Goal: Navigation & Orientation: Understand site structure

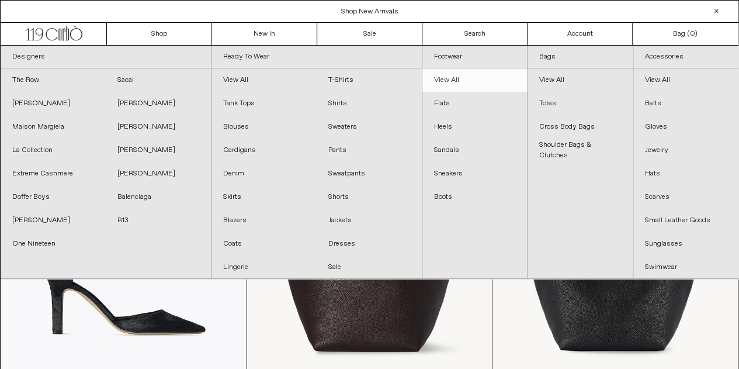
click at [460, 72] on link "View All" at bounding box center [474, 79] width 105 height 23
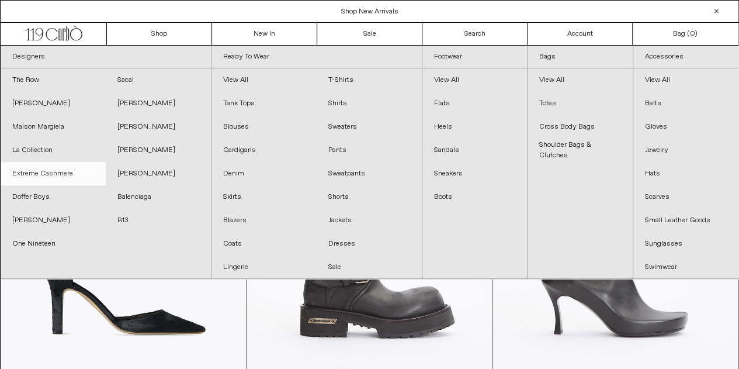
click at [55, 167] on link "Extreme Cashmere" at bounding box center [53, 173] width 105 height 23
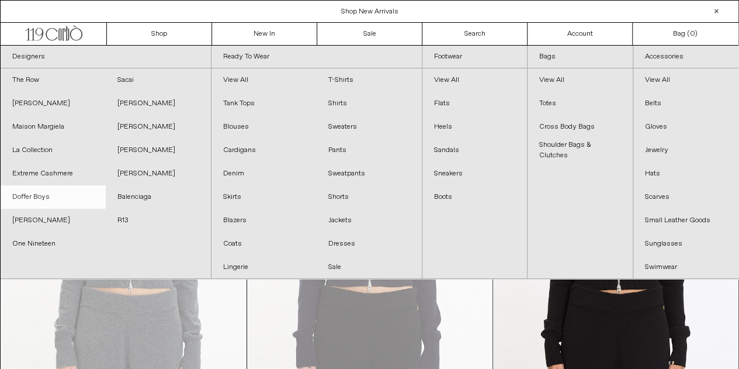
click at [28, 188] on link "Doffer Boys" at bounding box center [53, 196] width 105 height 23
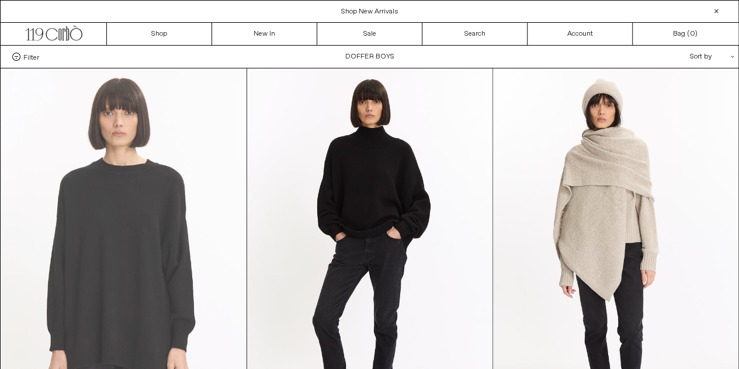
scroll to position [1, 0]
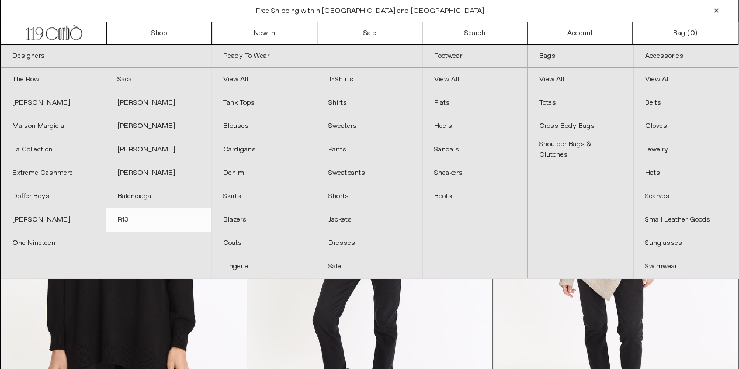
click at [128, 223] on link "R13" at bounding box center [158, 219] width 105 height 23
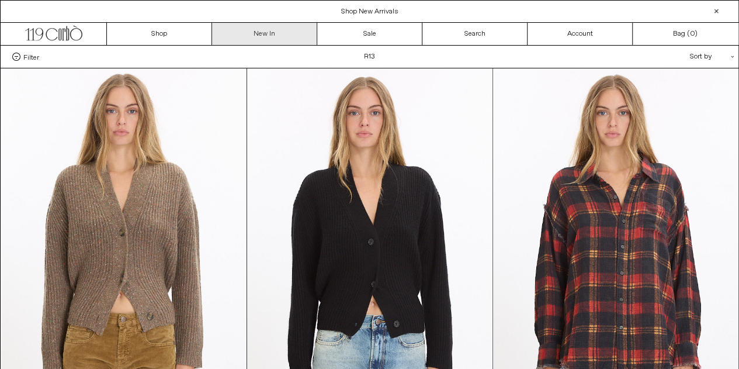
click at [272, 33] on link "New In" at bounding box center [264, 34] width 105 height 22
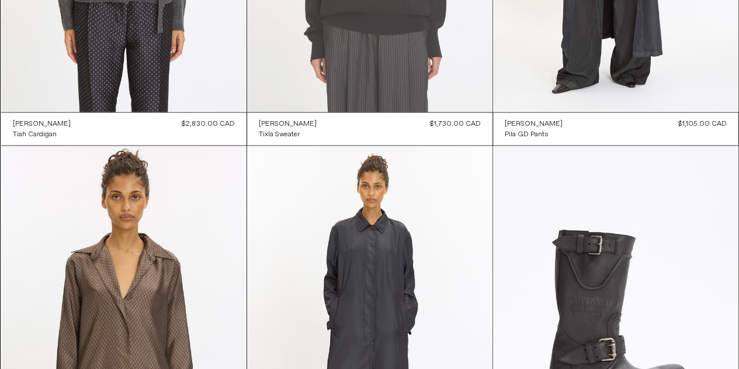
scroll to position [1073, 0]
